Goal: Transaction & Acquisition: Purchase product/service

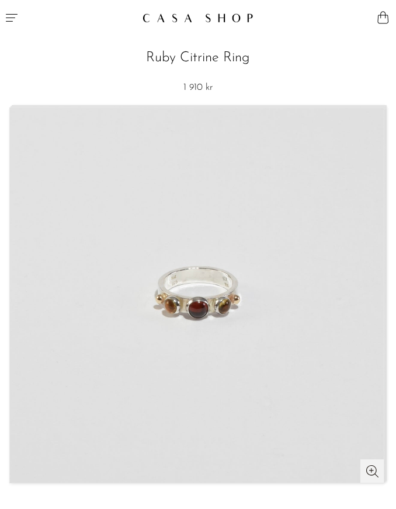
click at [10, 15] on icon "Menu" at bounding box center [12, 18] width 14 height 14
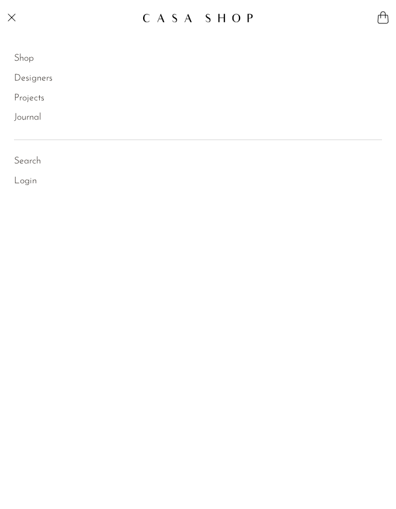
click at [26, 49] on li "Shop Featured New Arrivals Bestsellers Coming Soon Jewelry Jewelry All Earrings…" at bounding box center [198, 59] width 368 height 20
click at [27, 57] on link "Shop" at bounding box center [24, 58] width 20 height 15
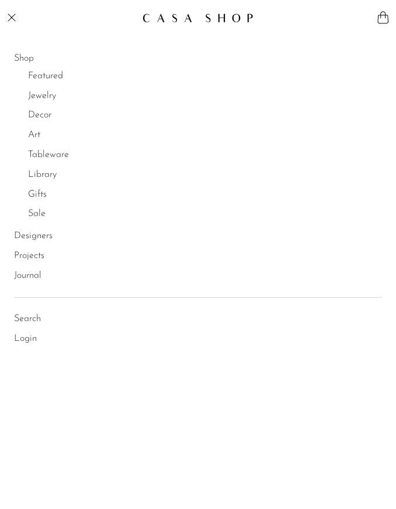
click at [46, 96] on link "Jewelry" at bounding box center [42, 96] width 28 height 15
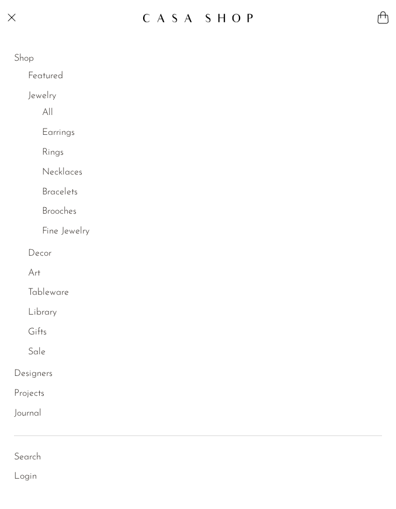
click at [67, 131] on link "Earrings" at bounding box center [58, 133] width 33 height 15
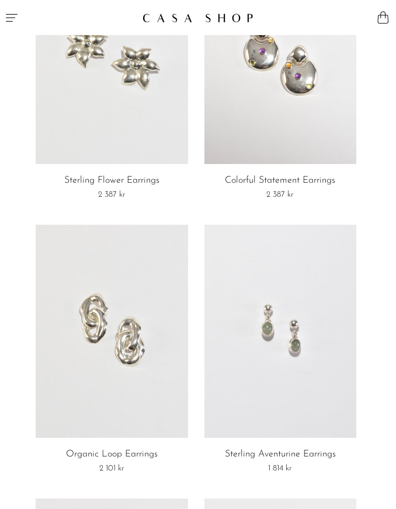
scroll to position [99, 0]
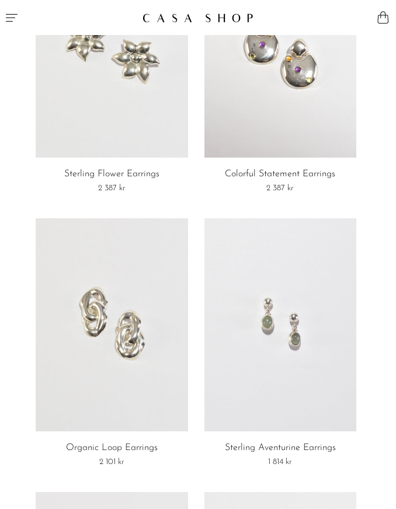
click at [310, 293] on link at bounding box center [280, 324] width 152 height 213
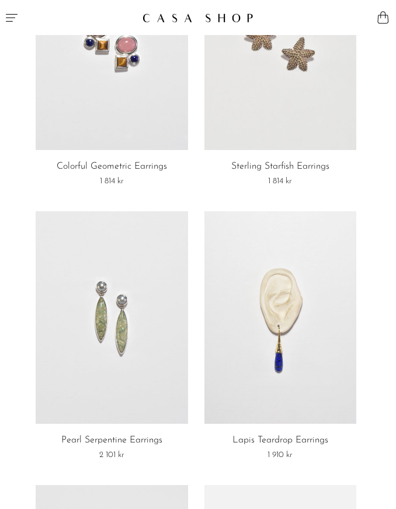
scroll to position [1837, 0]
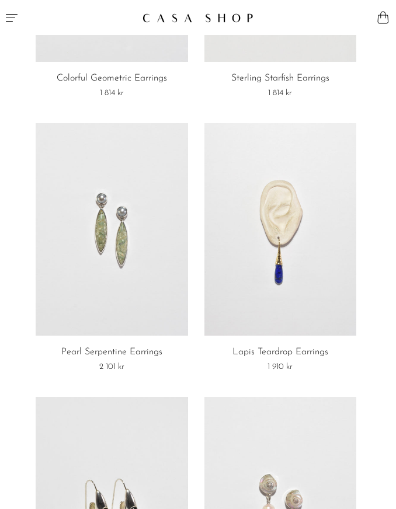
click at [120, 327] on link at bounding box center [112, 229] width 152 height 213
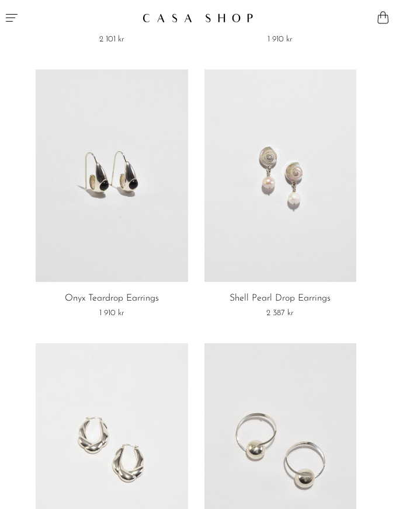
scroll to position [2126, 0]
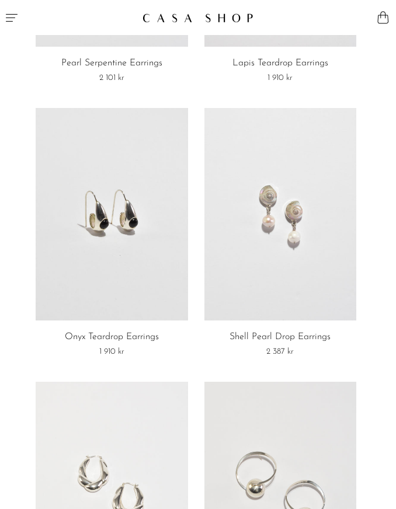
click at [160, 282] on link at bounding box center [112, 214] width 152 height 213
click at [317, 278] on link at bounding box center [280, 214] width 152 height 213
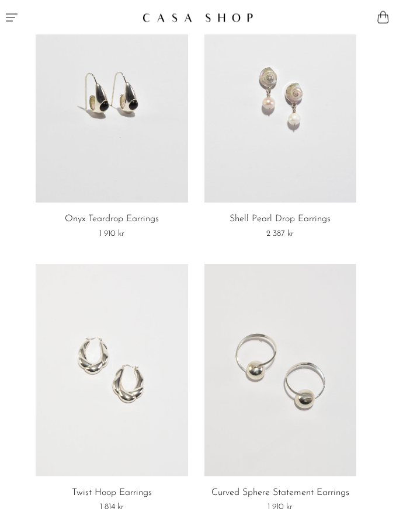
scroll to position [2376, 0]
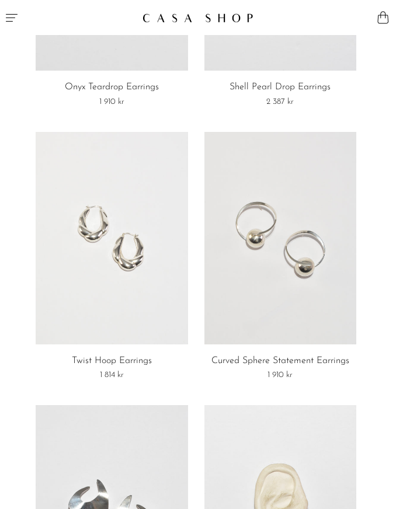
click at [326, 242] on link at bounding box center [280, 238] width 152 height 213
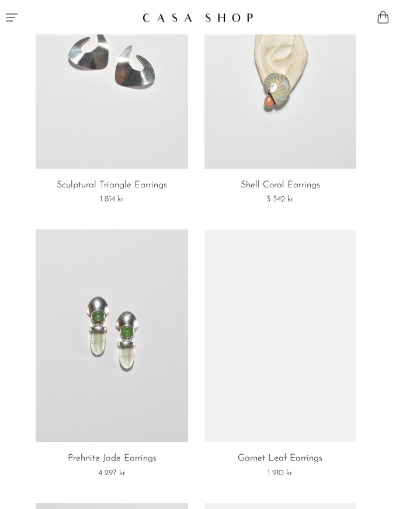
scroll to position [2873, 0]
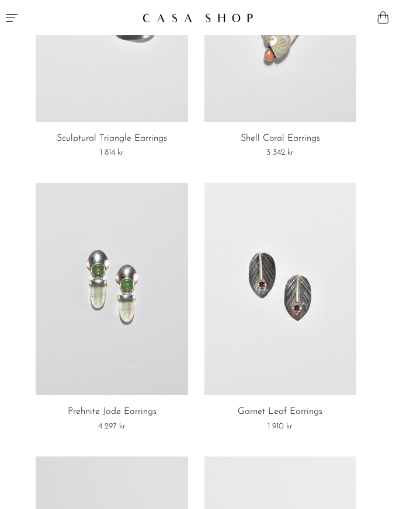
click at [145, 358] on link at bounding box center [112, 289] width 152 height 213
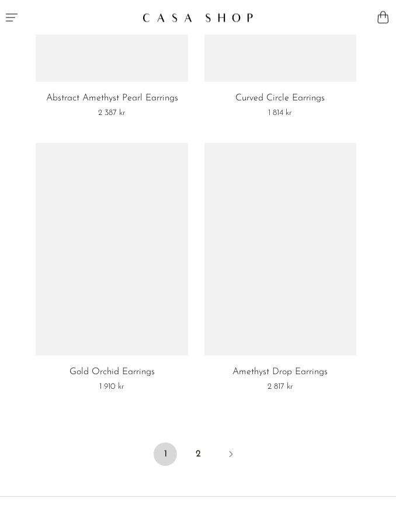
scroll to position [4564, 0]
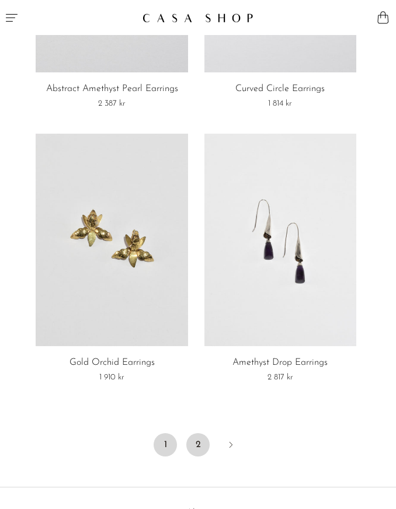
click at [194, 439] on link "2" at bounding box center [197, 444] width 23 height 23
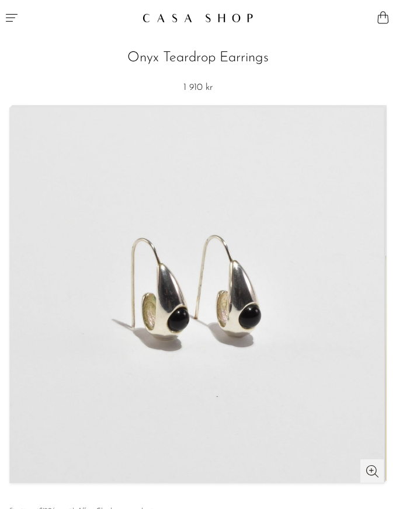
scroll to position [-1, 0]
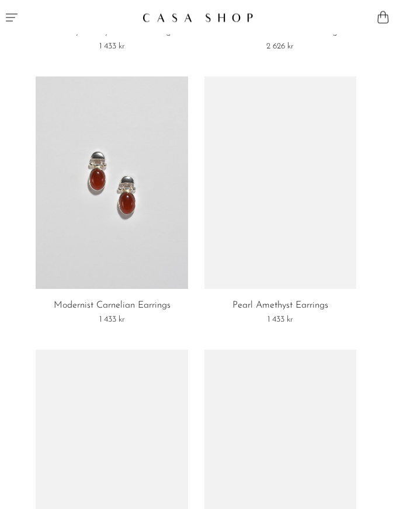
scroll to position [2432, 0]
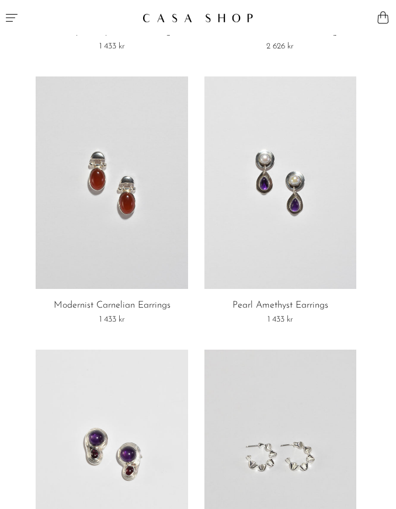
click at [147, 283] on link at bounding box center [112, 183] width 152 height 213
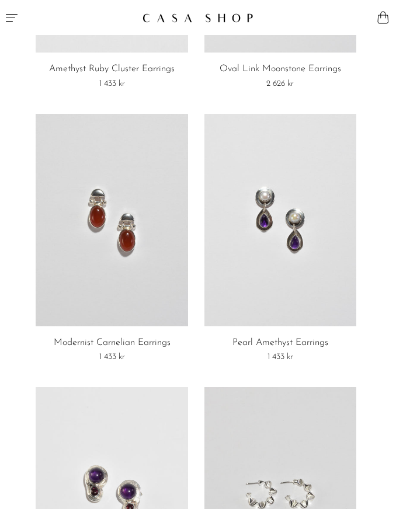
scroll to position [2395, 0]
click at [160, 288] on link at bounding box center [112, 219] width 152 height 213
